Goal: Transaction & Acquisition: Book appointment/travel/reservation

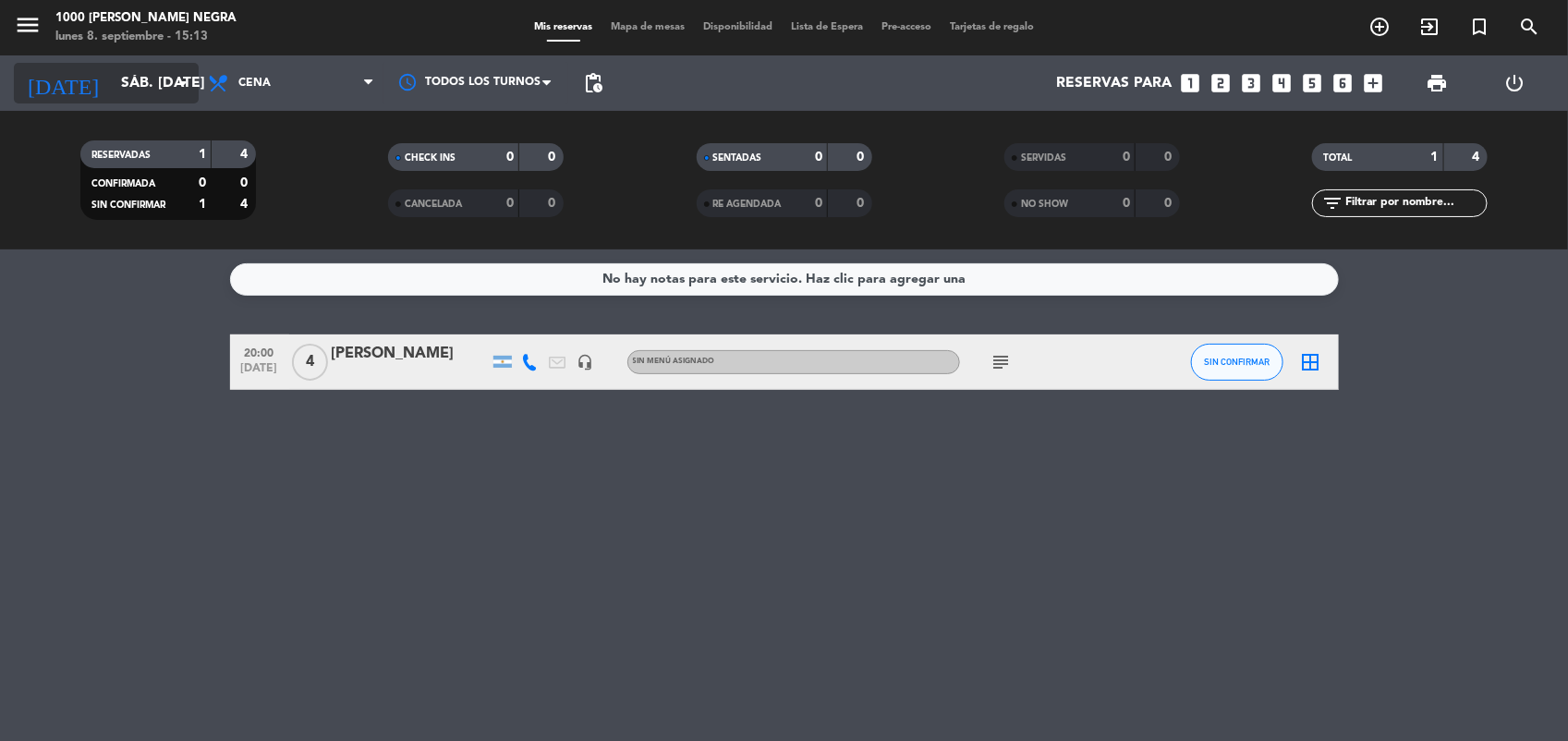
click at [168, 91] on input "sáb. [DATE]" at bounding box center [210, 83] width 195 height 36
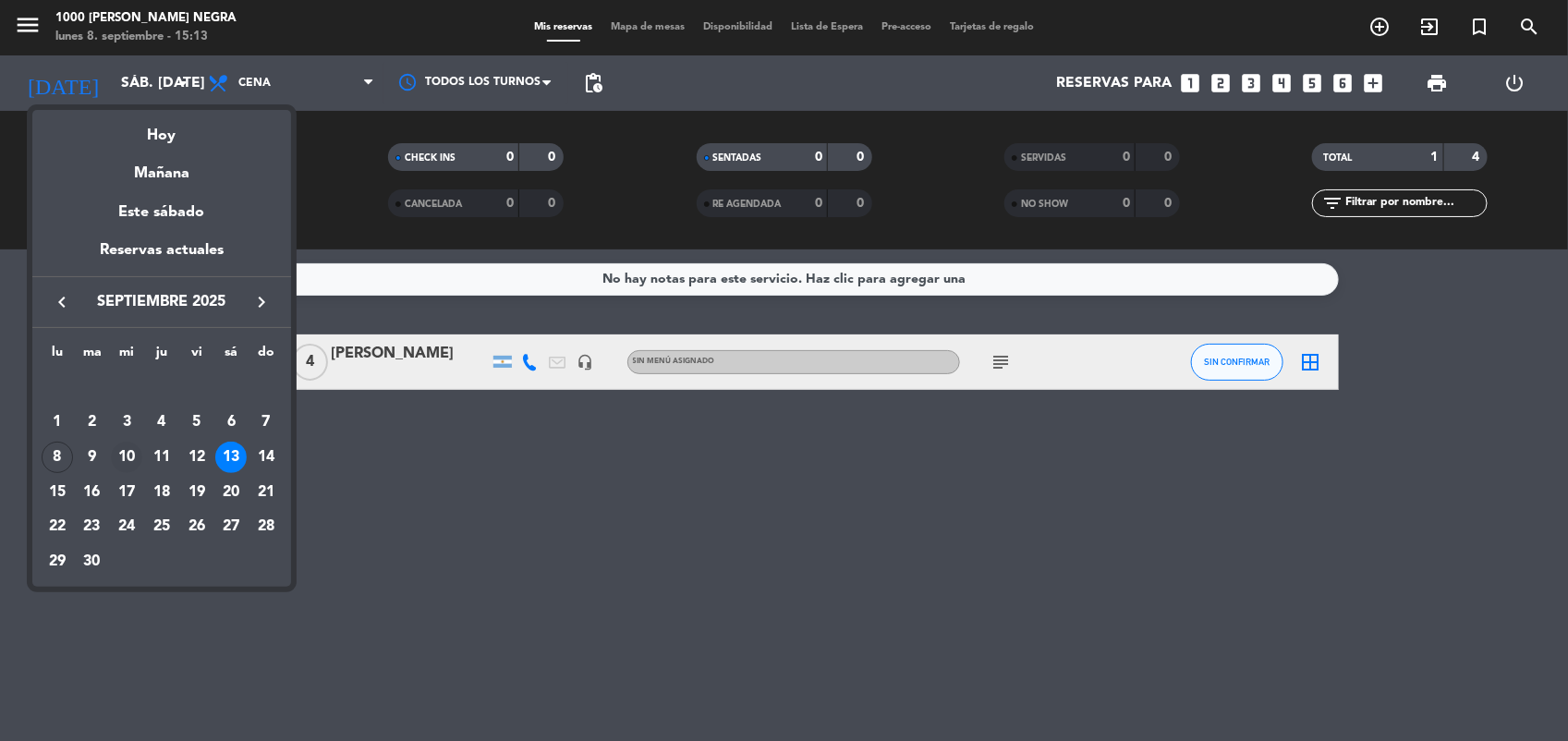
click at [127, 460] on div "10" at bounding box center [127, 457] width 31 height 31
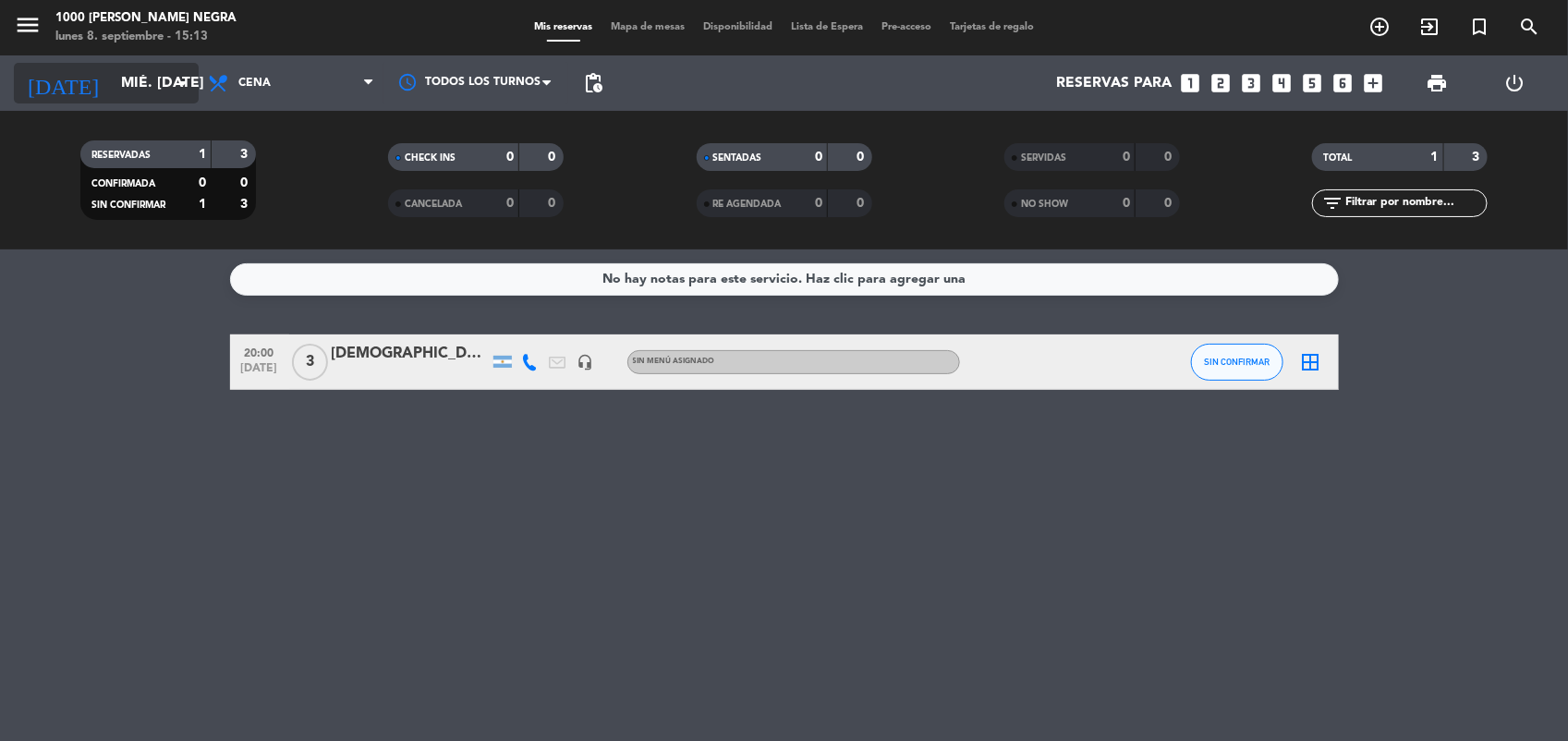
click at [182, 93] on icon "arrow_drop_down" at bounding box center [183, 83] width 22 height 22
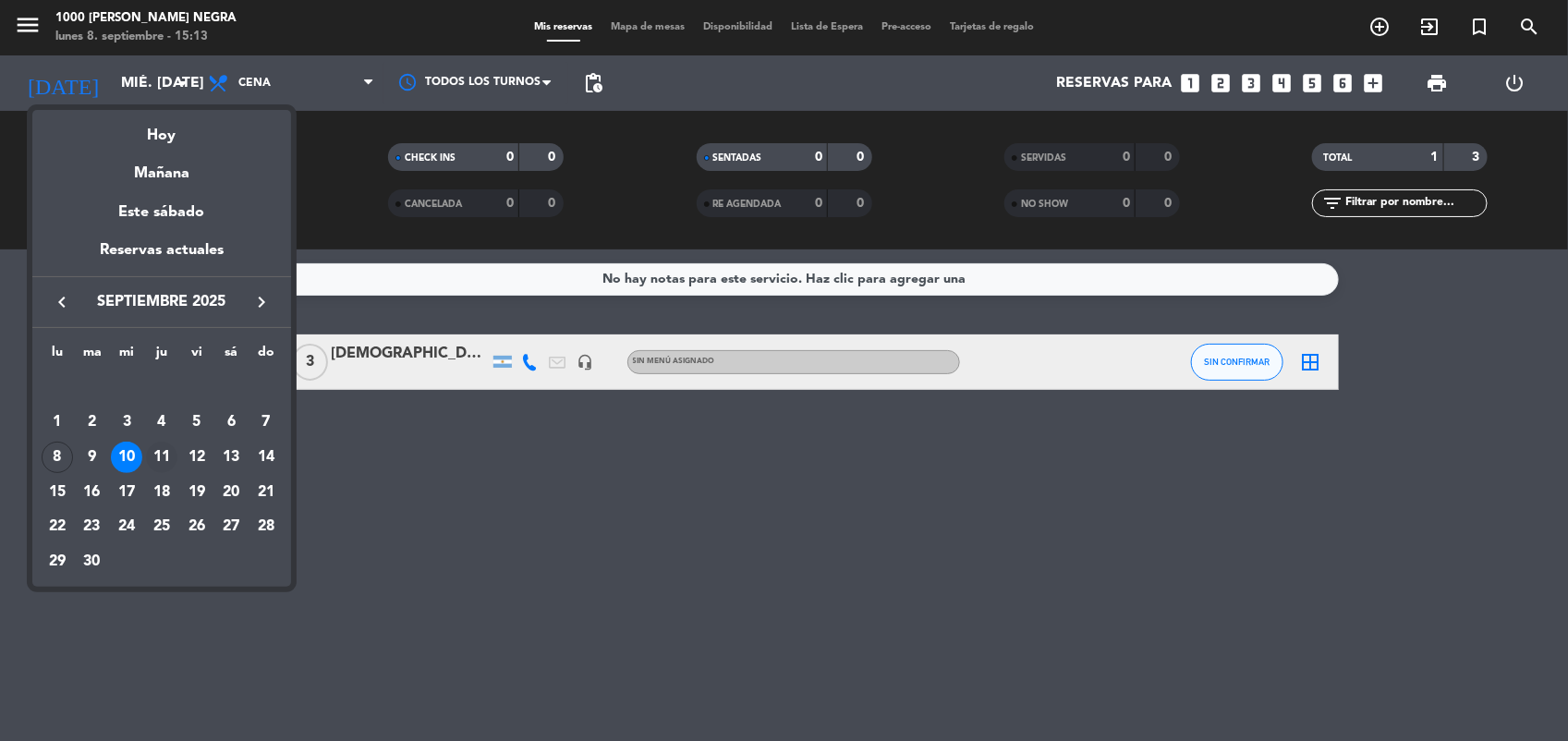
click at [159, 458] on div "11" at bounding box center [162, 457] width 31 height 31
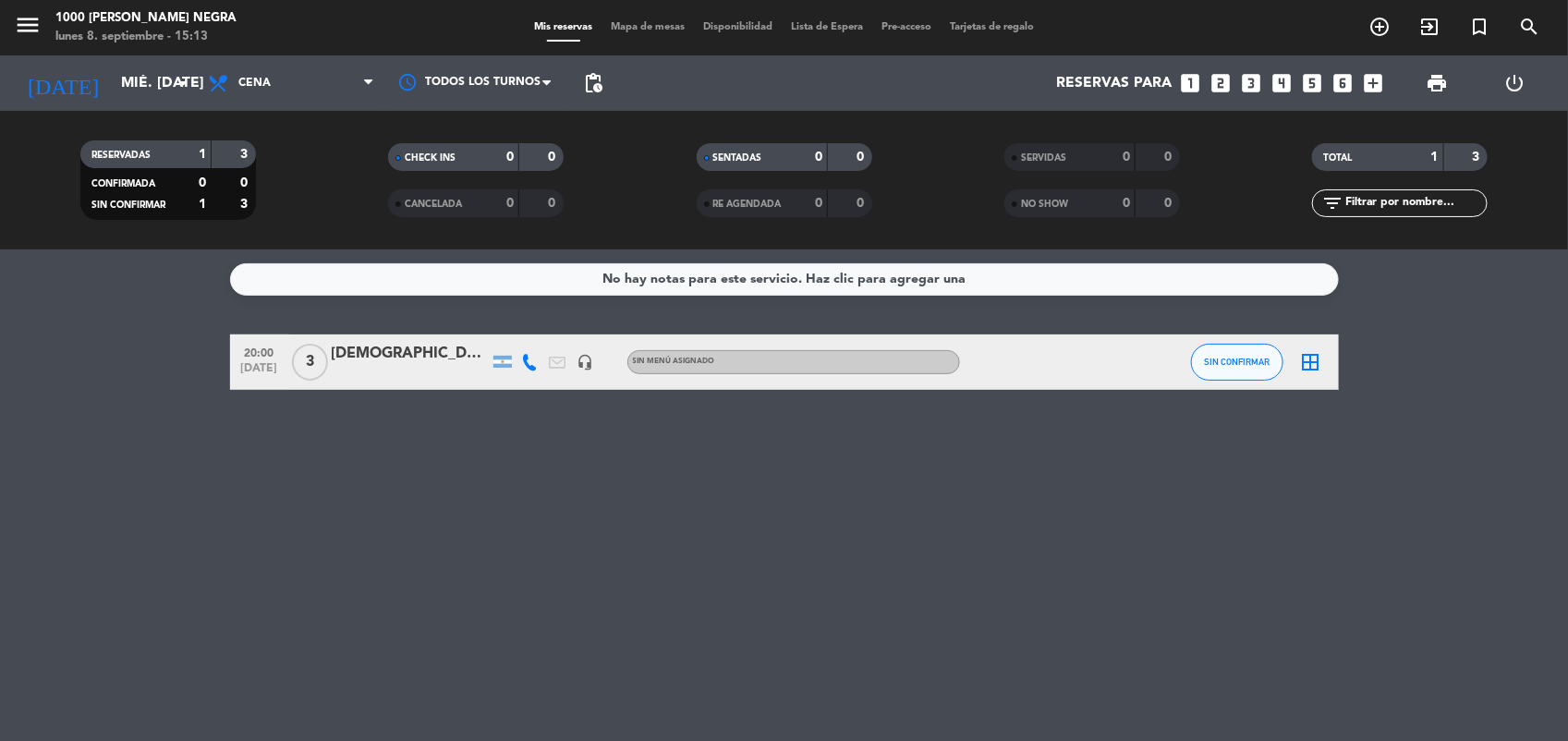
type input "[DEMOGRAPHIC_DATA] [DATE]"
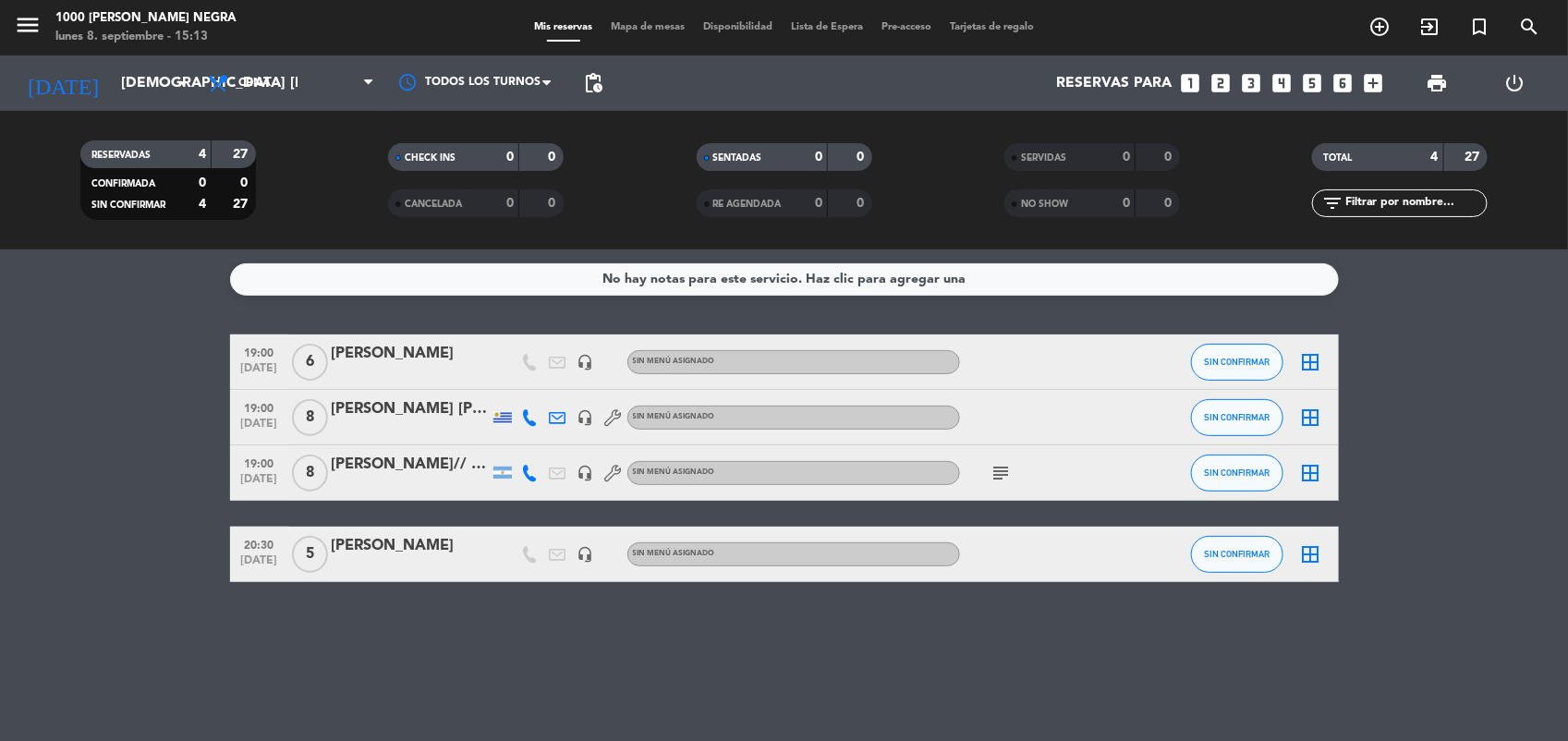
click at [1350, 79] on icon "looks_6" at bounding box center [1342, 83] width 24 height 24
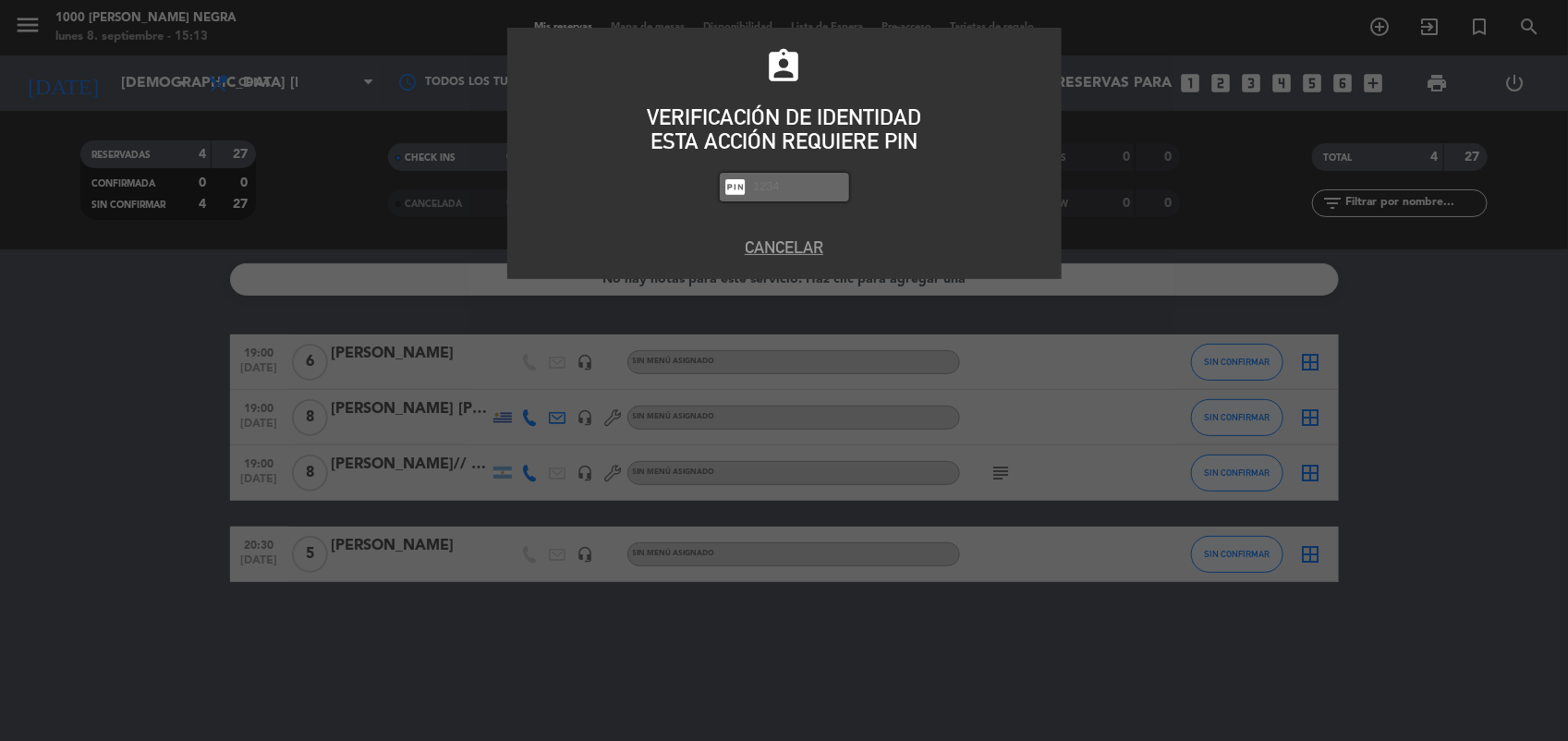
click at [830, 183] on input "text" at bounding box center [798, 187] width 93 height 21
type input "2492"
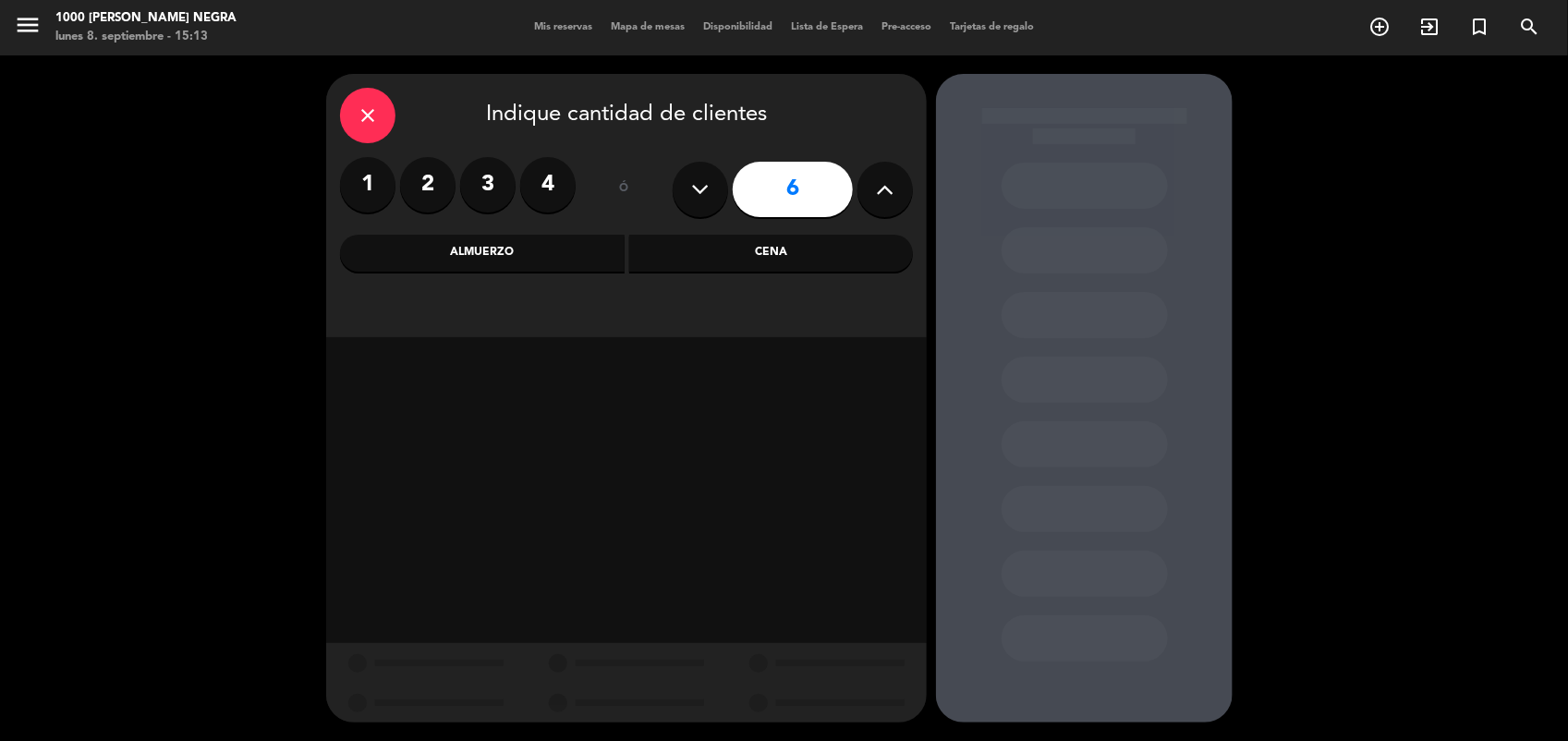
click at [742, 247] on div "Cena" at bounding box center [772, 253] width 285 height 37
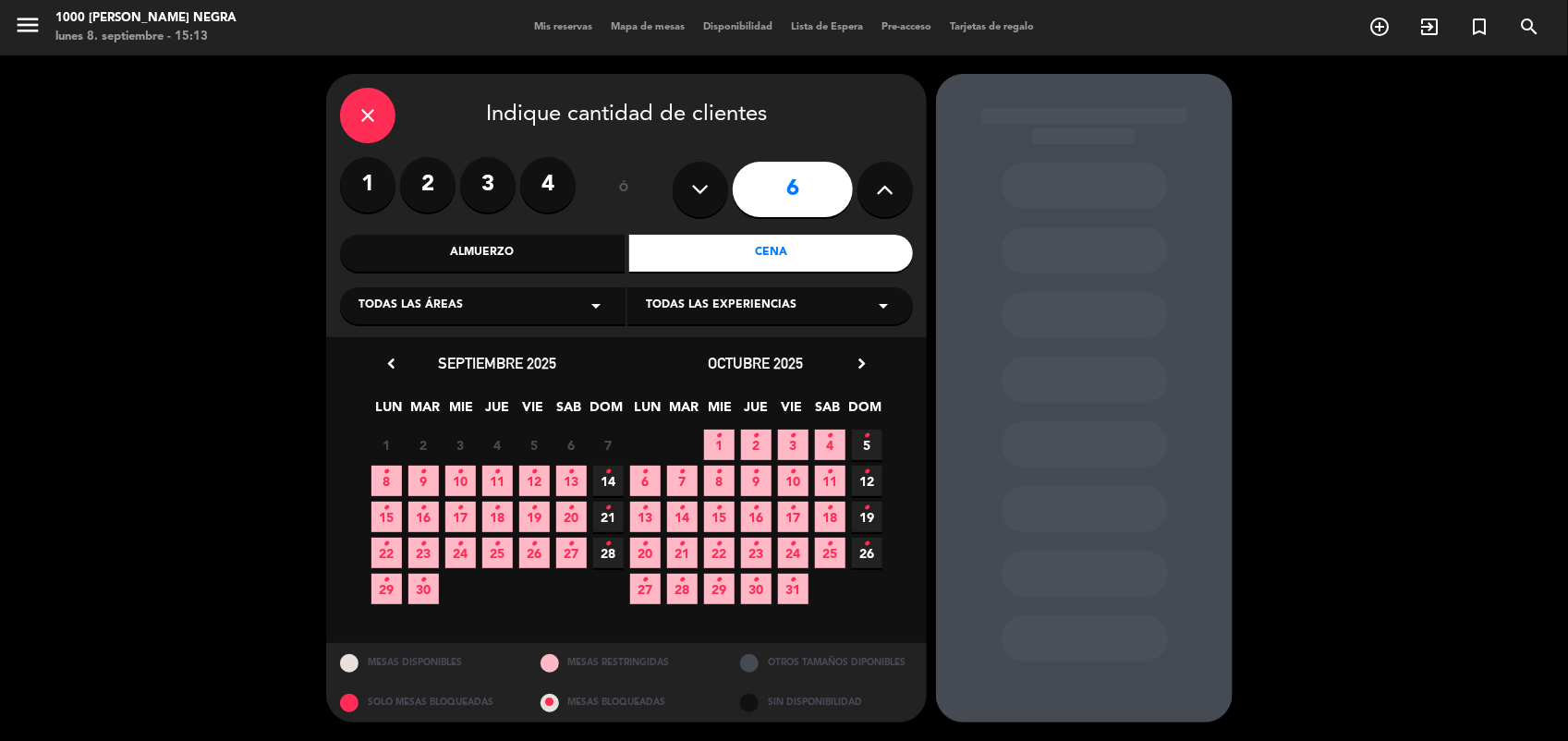
click at [496, 470] on icon "•" at bounding box center [497, 473] width 7 height 29
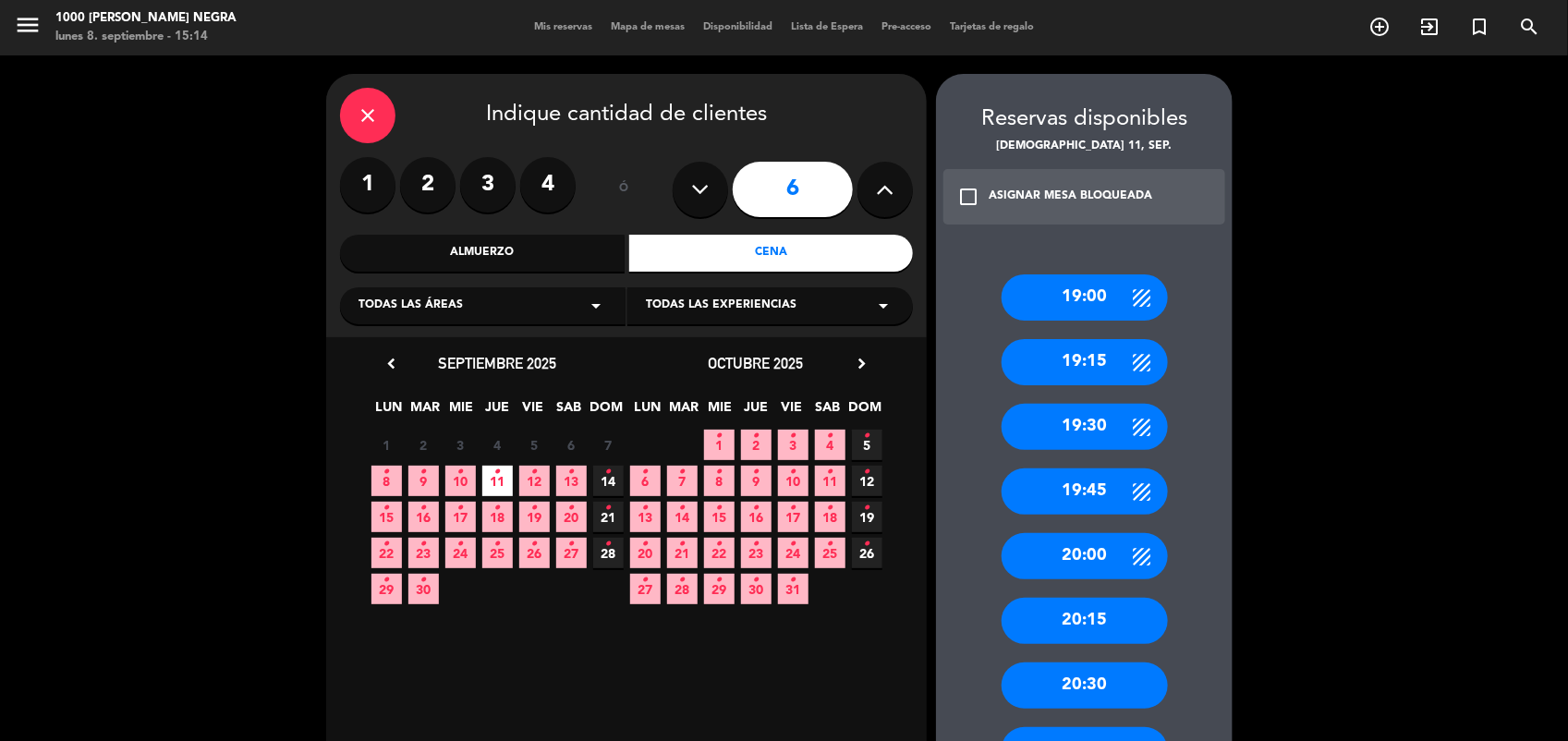
click at [1136, 691] on div "20:30" at bounding box center [1085, 685] width 166 height 46
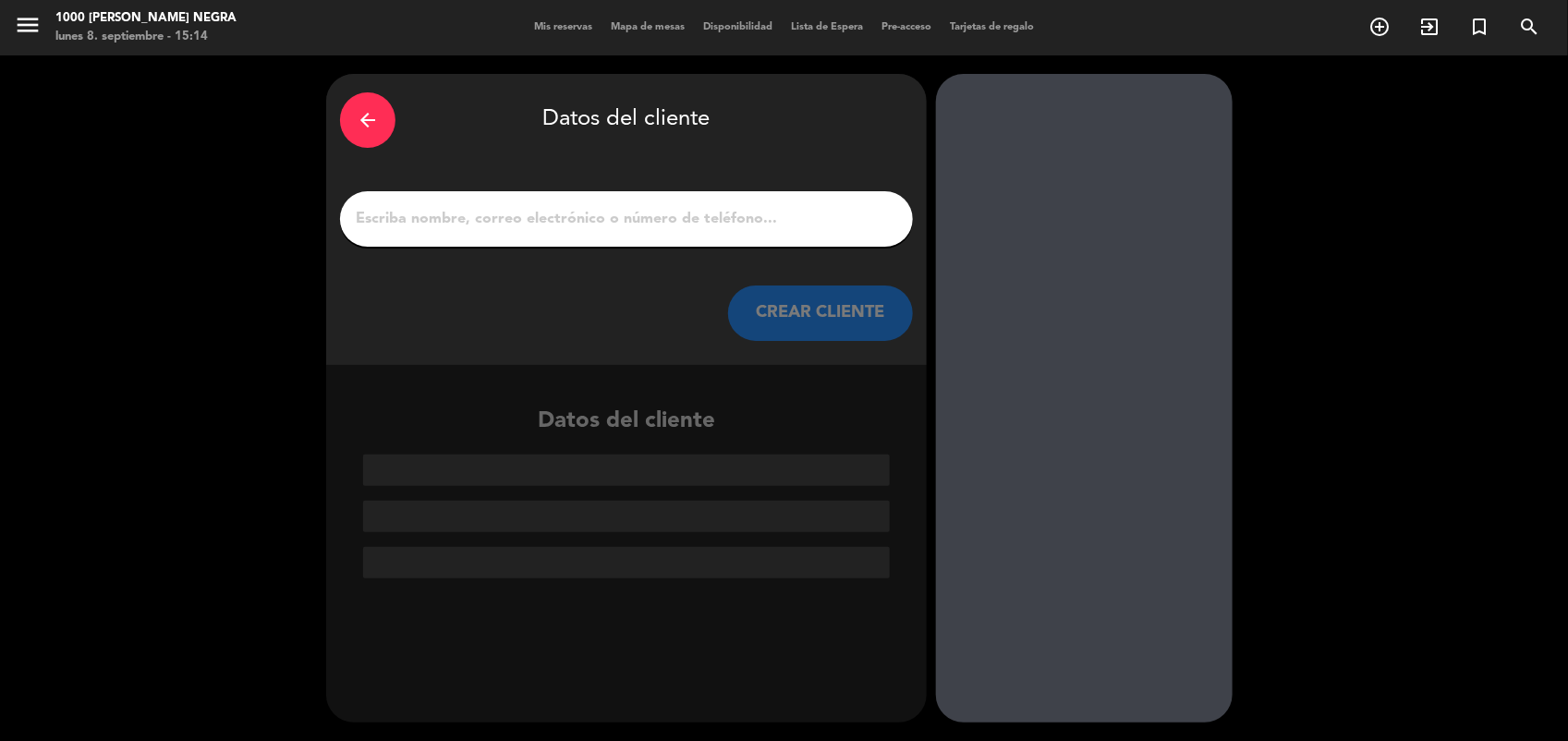
click at [492, 231] on input "1" at bounding box center [627, 219] width 545 height 26
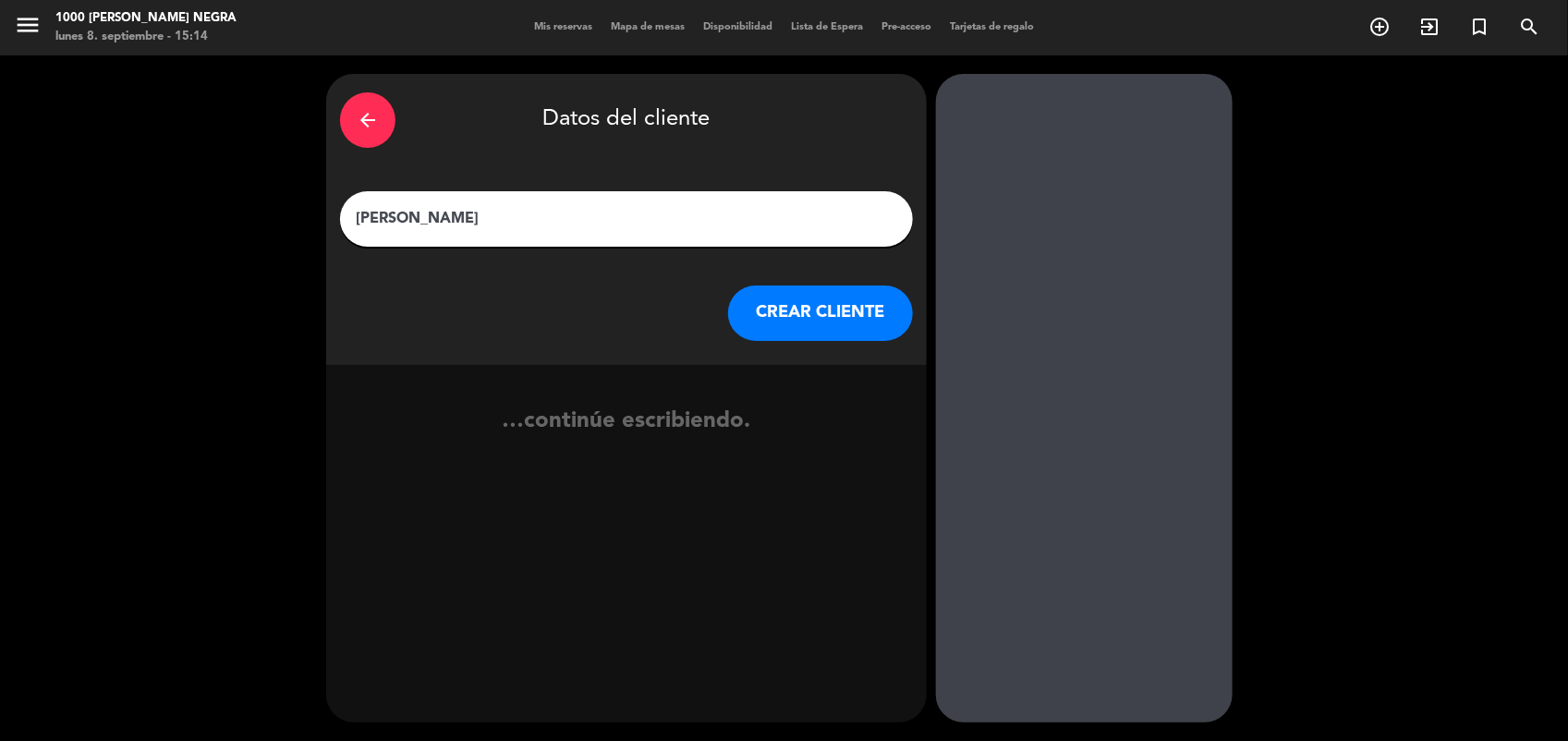
type input "[PERSON_NAME]"
click at [805, 321] on button "CREAR CLIENTE" at bounding box center [820, 312] width 185 height 56
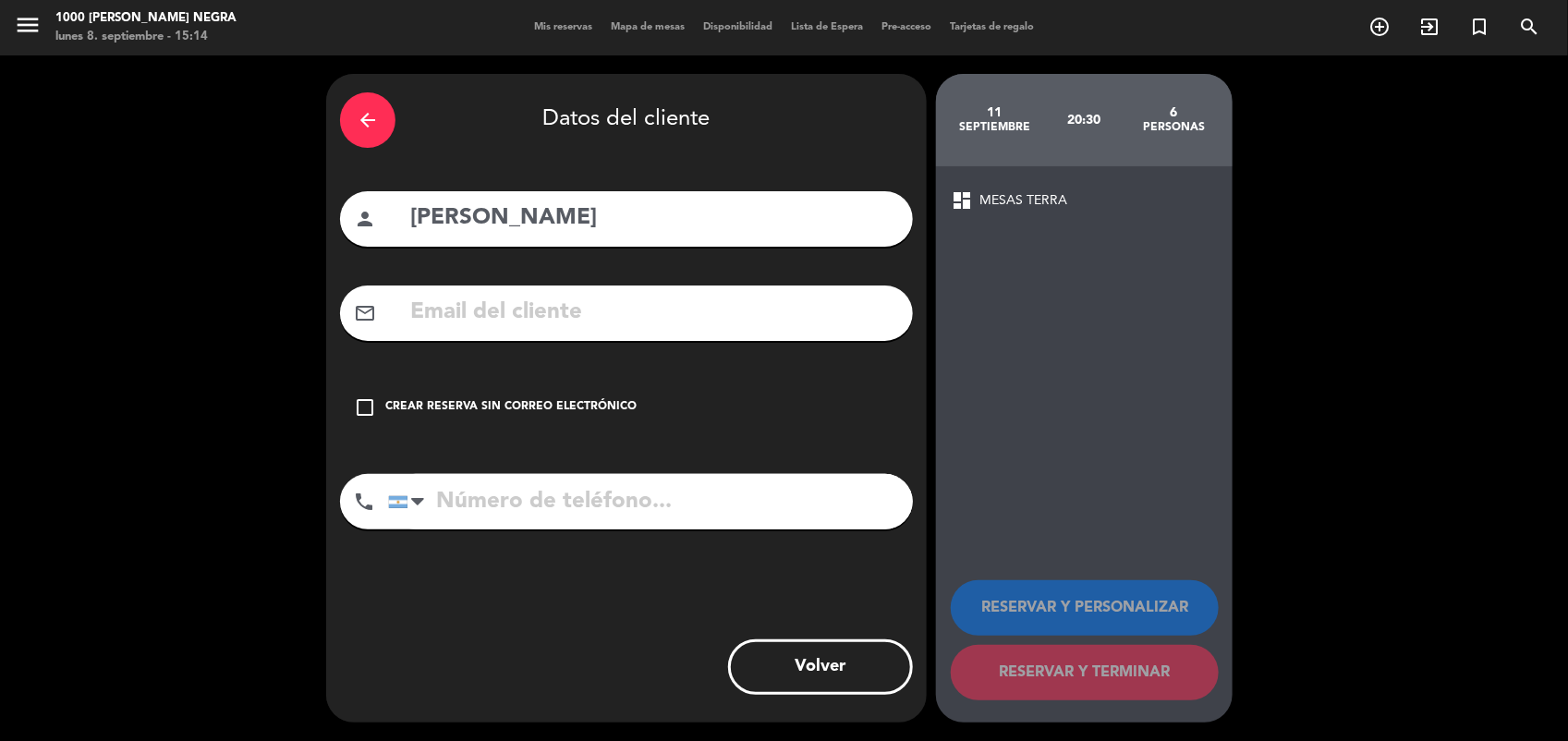
click at [495, 405] on div "Crear reserva sin correo electrónico" at bounding box center [511, 407] width 251 height 19
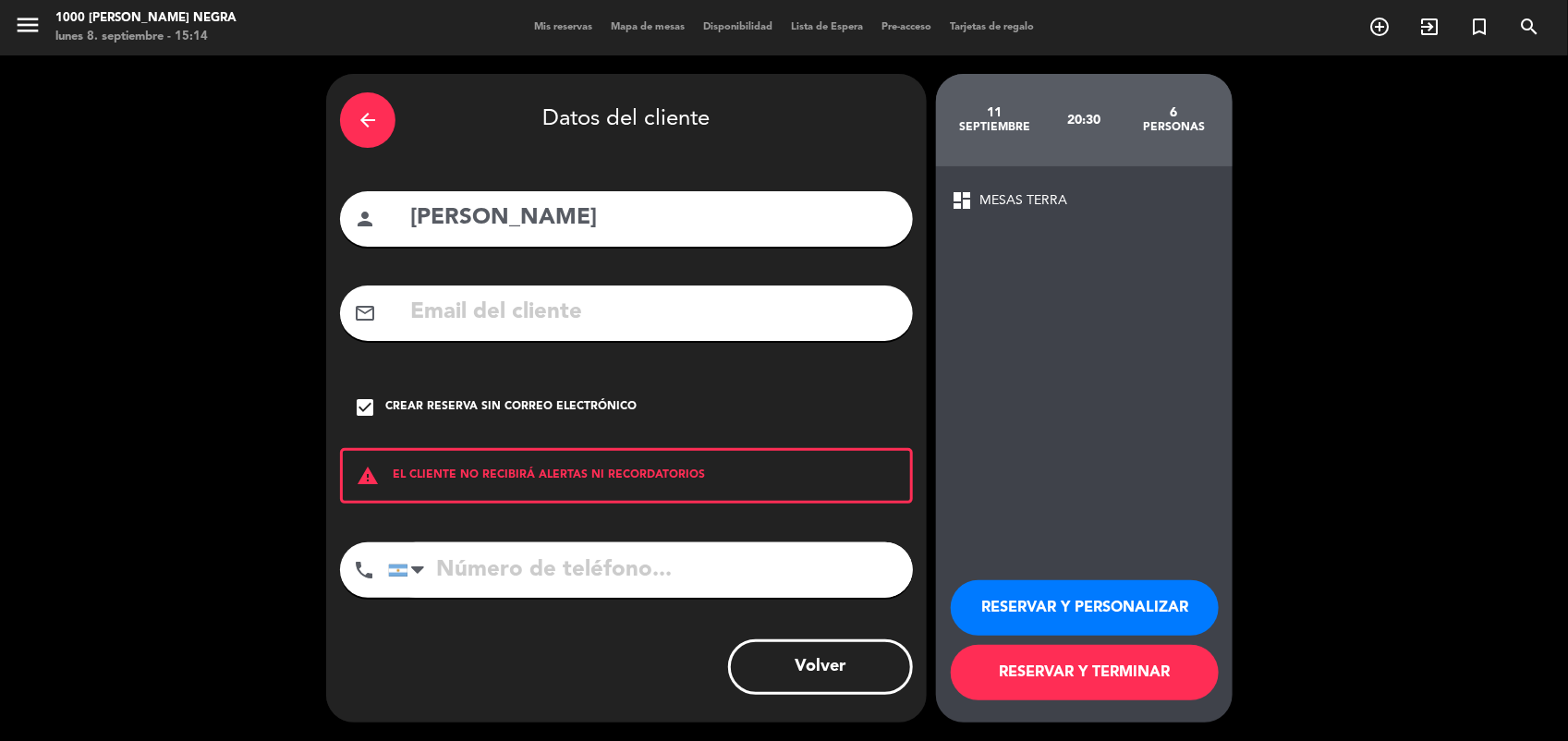
click at [548, 578] on input "tel" at bounding box center [651, 570] width 525 height 56
type input "1137571880"
click at [1142, 595] on button "RESERVAR Y PERSONALIZAR" at bounding box center [1085, 607] width 268 height 56
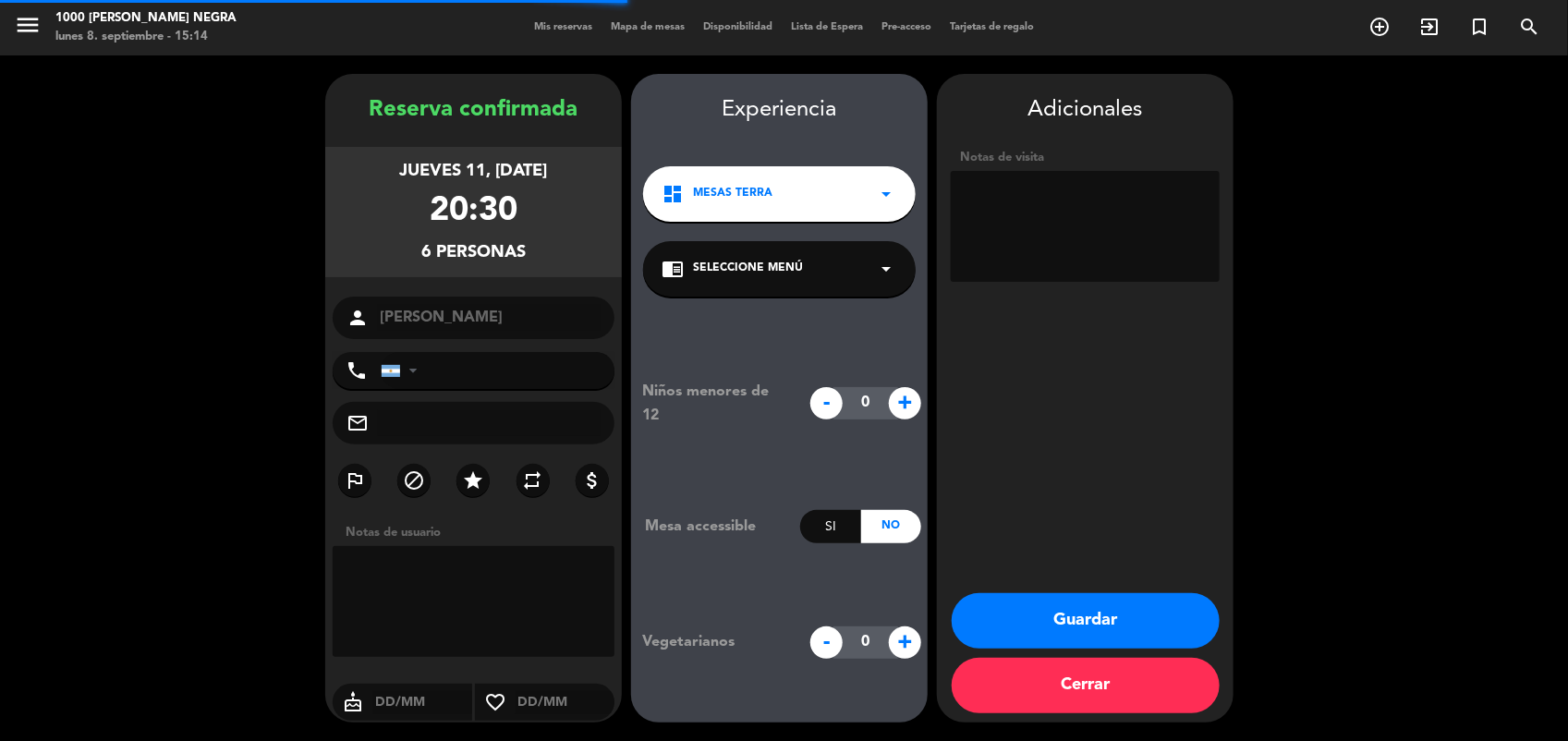
type input "[PHONE_NUMBER]"
click at [1045, 247] on textarea at bounding box center [1085, 226] width 268 height 111
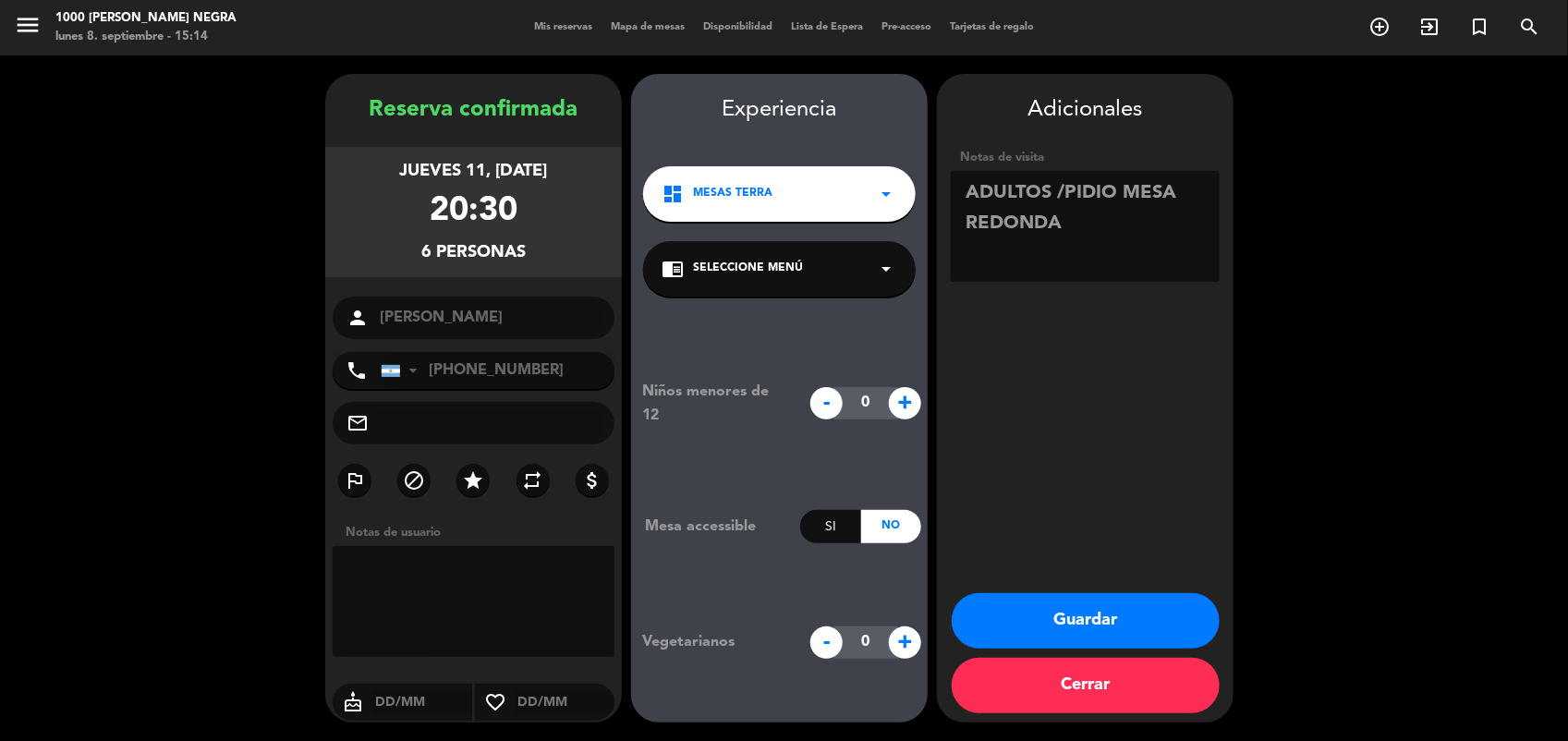
type textarea "ADULTOS /PIDIO MESA REDONDA"
click at [1128, 616] on button "Guardar" at bounding box center [1086, 621] width 268 height 56
